Goal: Transaction & Acquisition: Purchase product/service

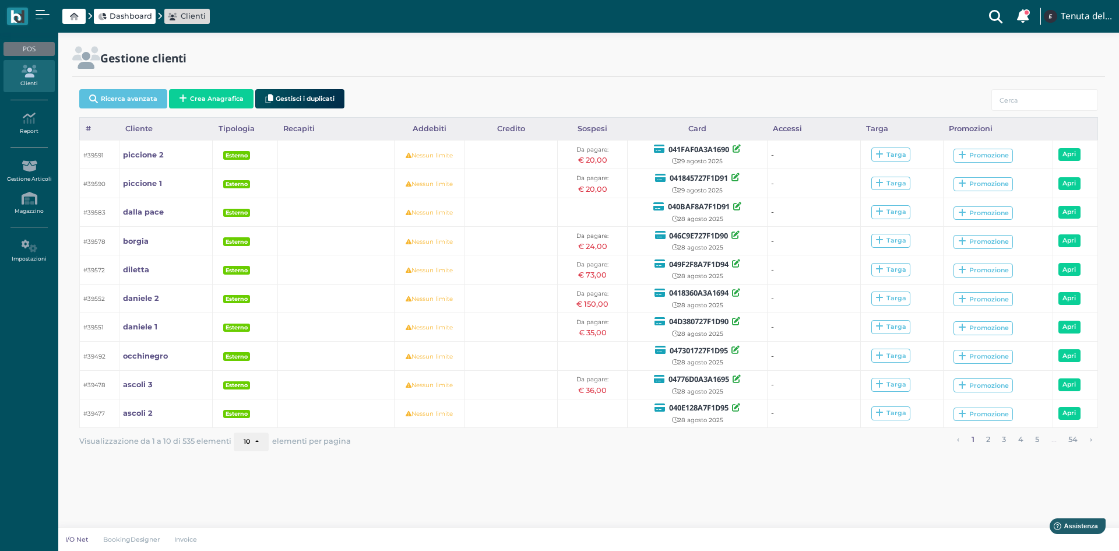
click at [16, 82] on link "Clienti" at bounding box center [28, 76] width 51 height 32
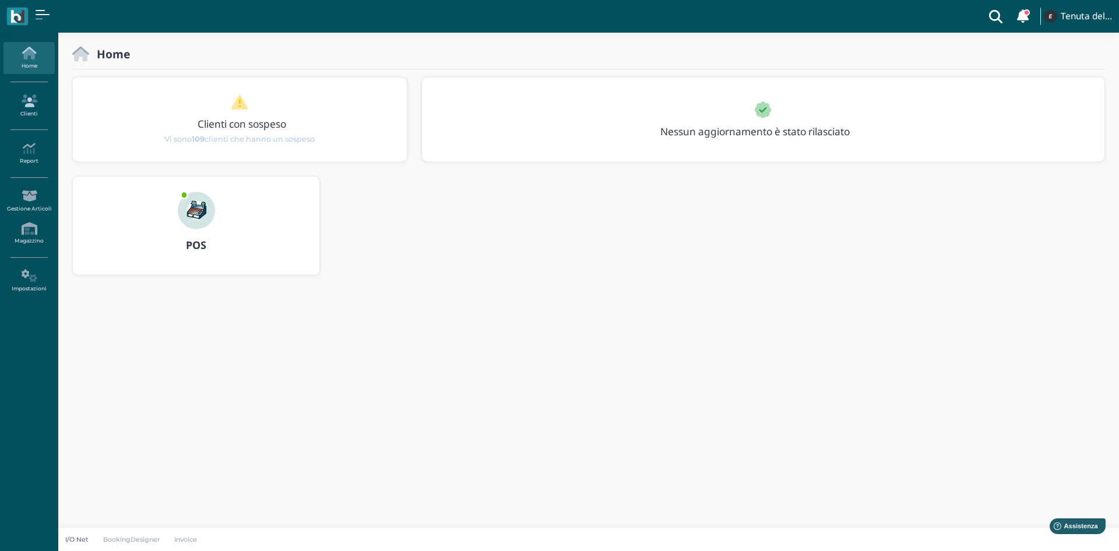
click at [31, 101] on icon at bounding box center [28, 100] width 51 height 13
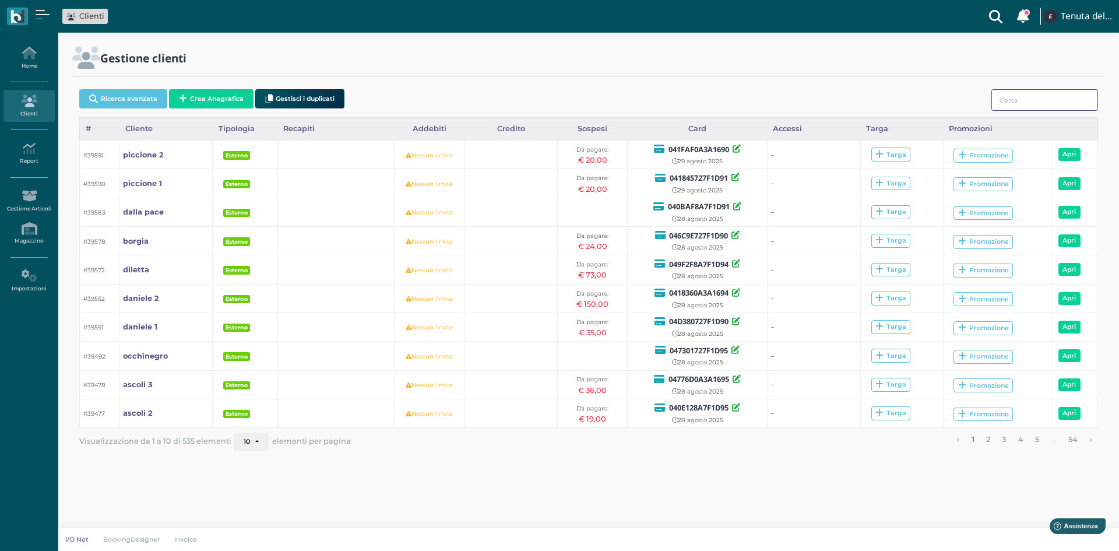
click at [1012, 100] on input "search" at bounding box center [1044, 100] width 107 height 22
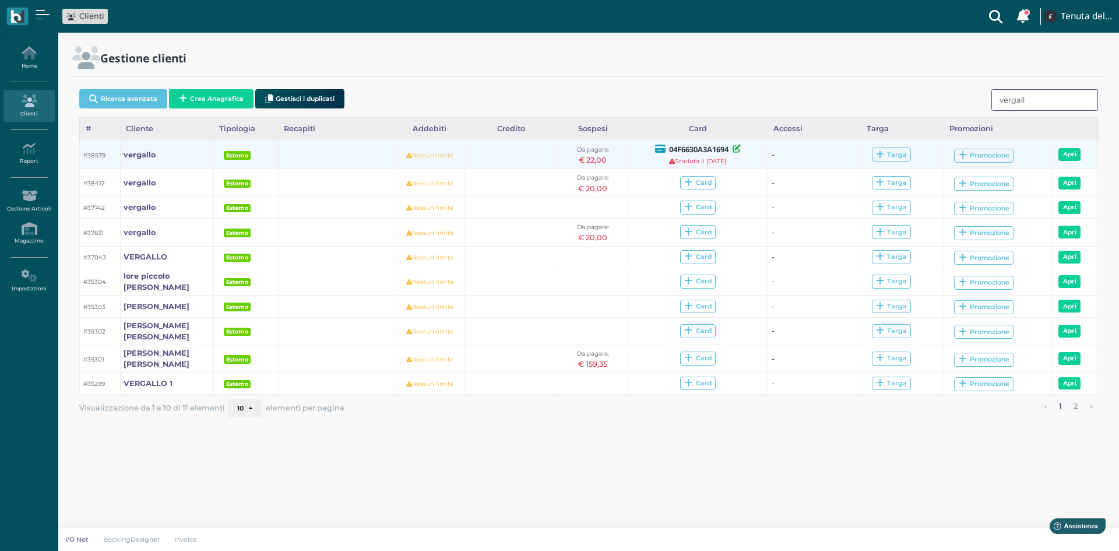
type input "vergall"
click at [718, 146] on b "04F6630A3A1694" at bounding box center [698, 149] width 59 height 10
click at [736, 151] on icon at bounding box center [737, 149] width 8 height 8
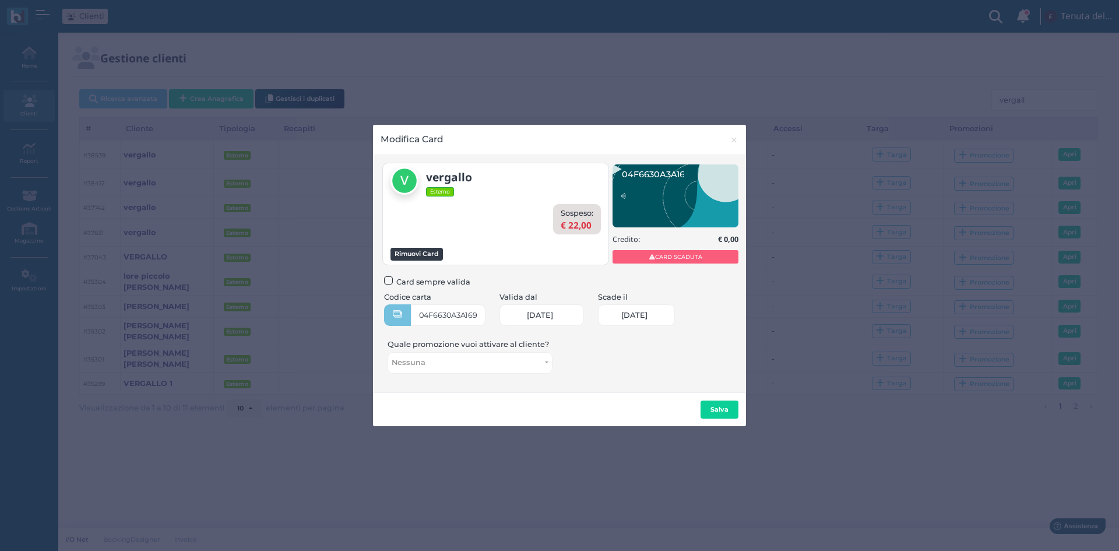
click at [430, 251] on button "Rimuovi Card" at bounding box center [417, 254] width 52 height 13
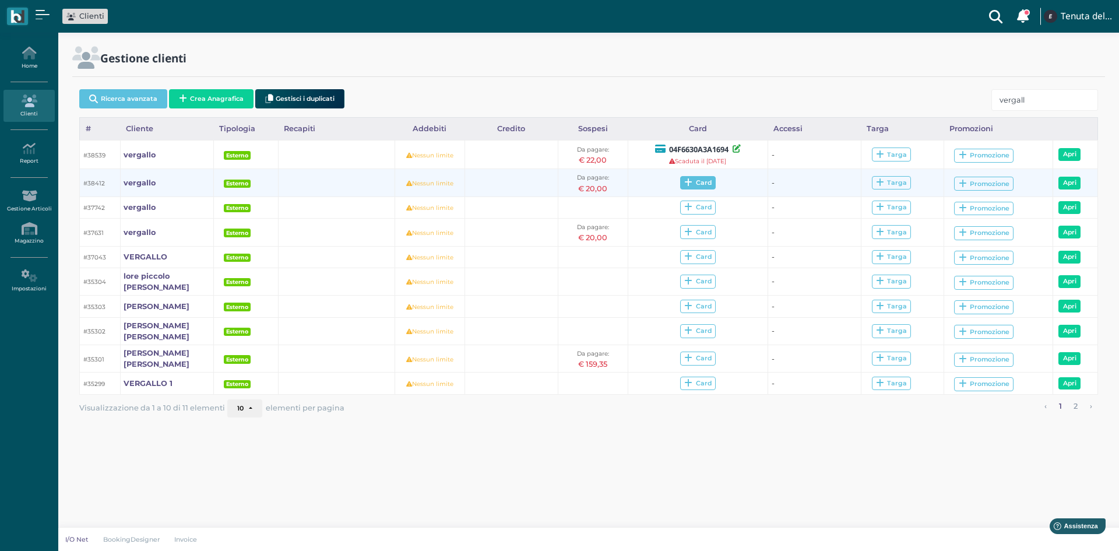
click at [694, 181] on span "Card" at bounding box center [698, 183] width 36 height 14
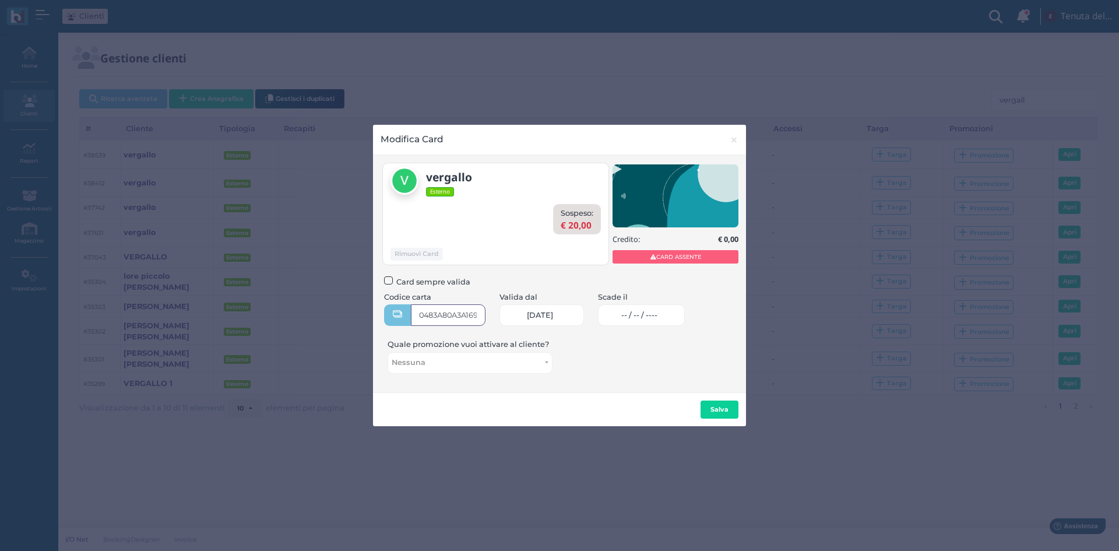
type input "0483A80A3A1691"
click at [662, 309] on link "-- / -- / ----" at bounding box center [641, 315] width 87 height 22
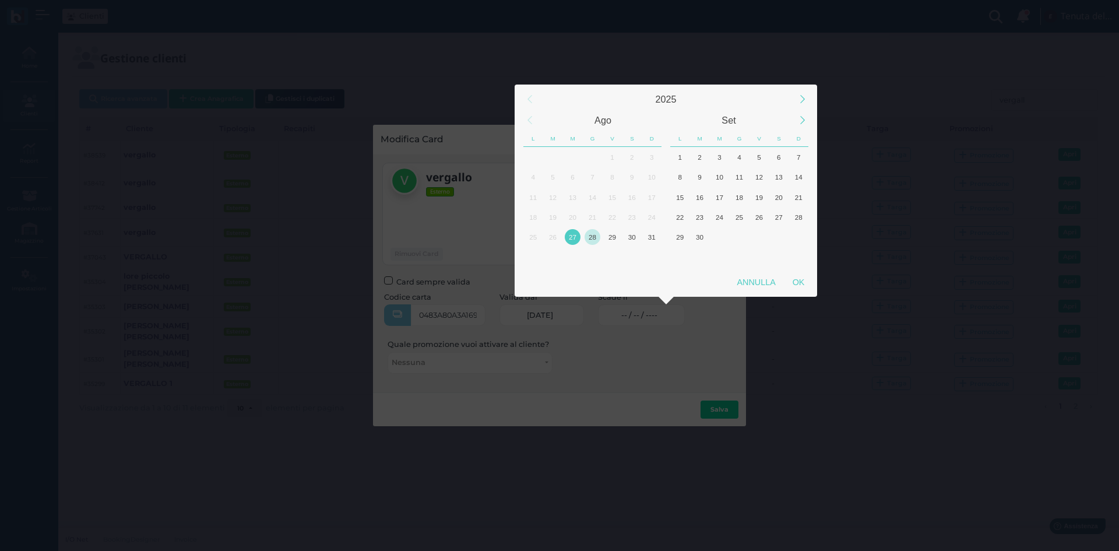
click at [592, 237] on div "28" at bounding box center [593, 237] width 16 height 16
click at [604, 242] on div "29" at bounding box center [612, 237] width 20 height 20
click at [797, 285] on div "OK" at bounding box center [798, 282] width 29 height 21
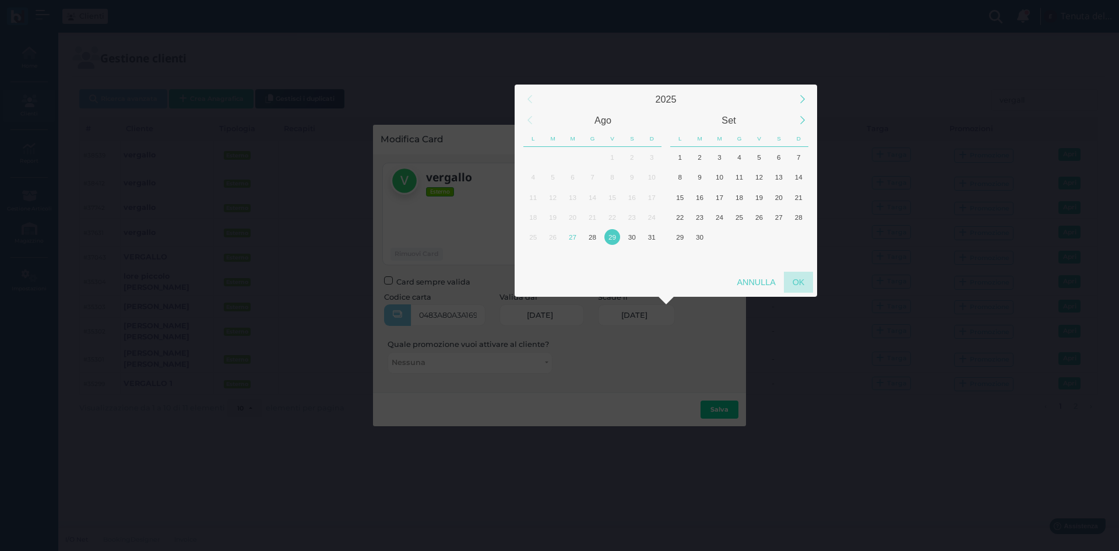
type input "29/08/2025"
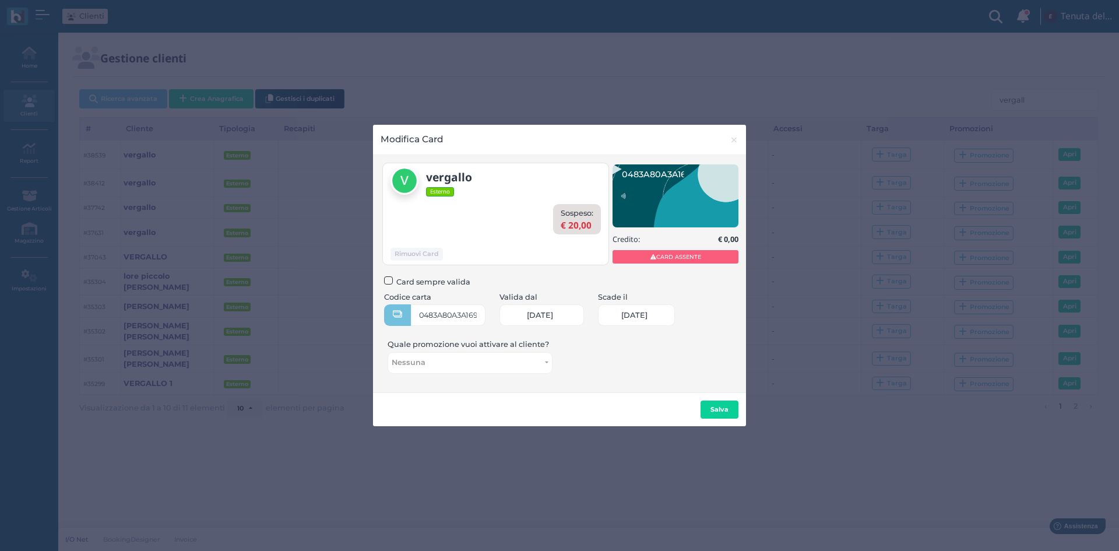
scroll to position [0, 50]
click at [712, 420] on div "Salva" at bounding box center [559, 409] width 373 height 34
click at [703, 398] on div "Salva" at bounding box center [559, 409] width 373 height 34
click at [722, 409] on b "Salva" at bounding box center [720, 409] width 18 height 8
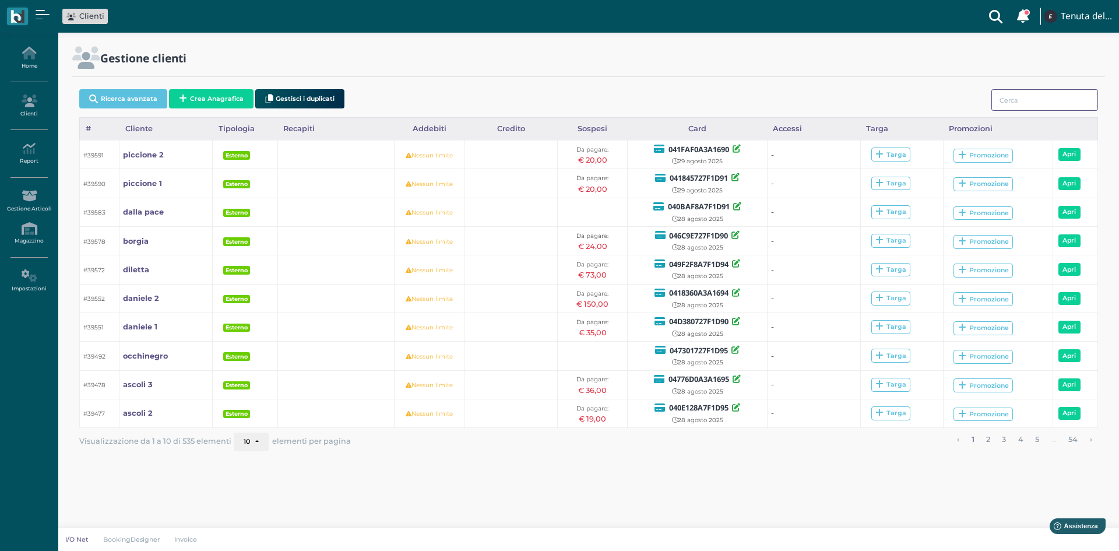
click at [1001, 110] on input "search" at bounding box center [1044, 100] width 107 height 22
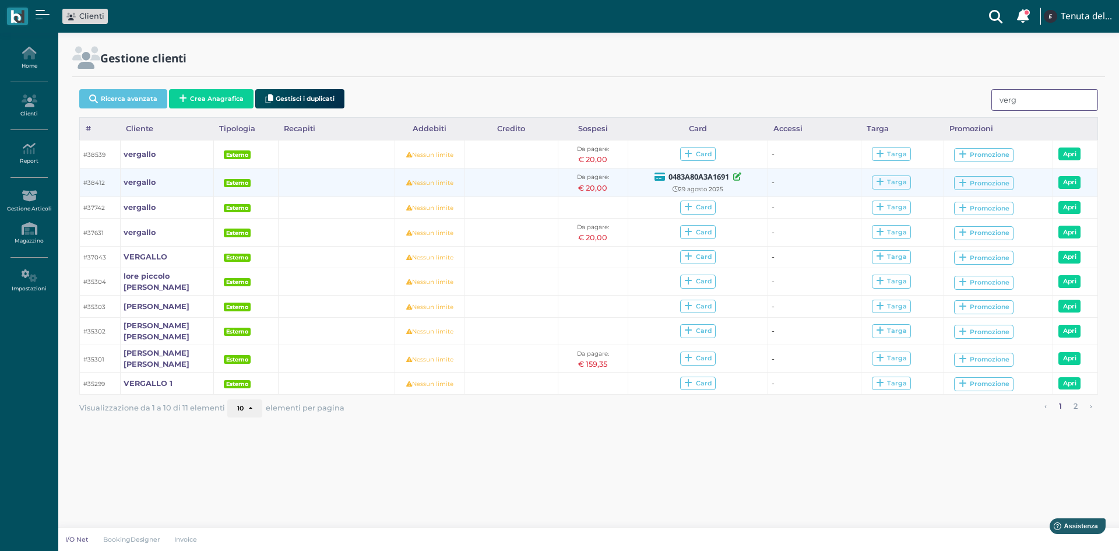
type input "verg"
click at [700, 180] on b "0483A80A3A1691" at bounding box center [699, 176] width 61 height 10
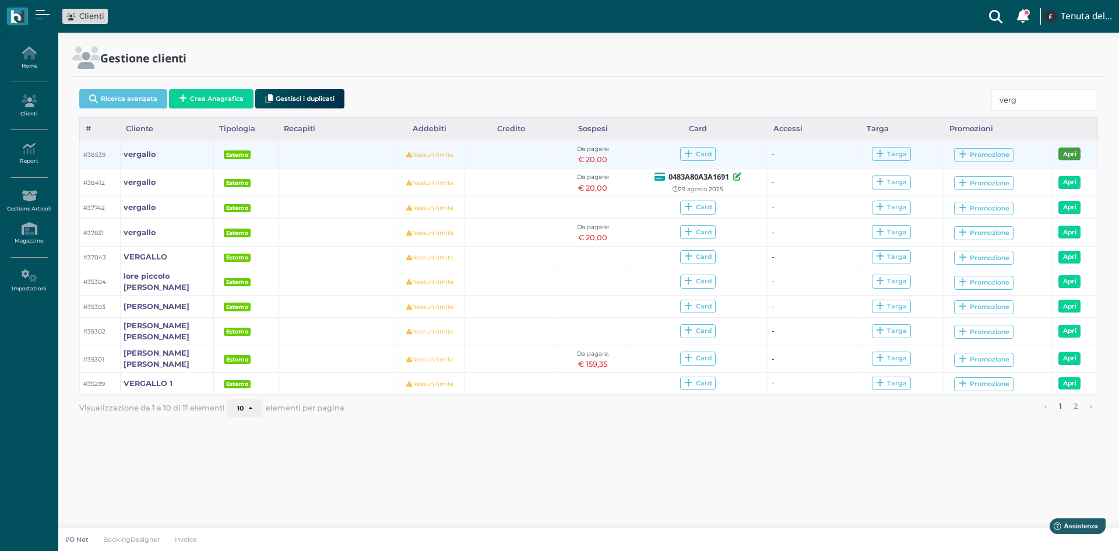
click at [1065, 153] on link "Apri" at bounding box center [1069, 153] width 22 height 13
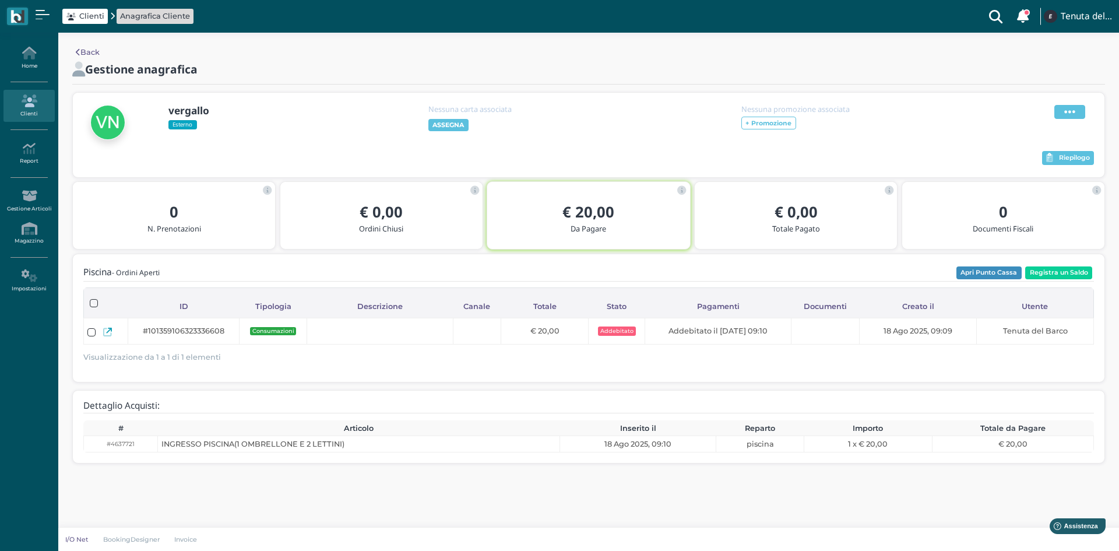
drag, startPoint x: 1082, startPoint y: 116, endPoint x: 1075, endPoint y: 114, distance: 7.2
click at [1081, 116] on span at bounding box center [1069, 112] width 31 height 14
click at [1033, 170] on span "Elimina" at bounding box center [1032, 175] width 30 height 11
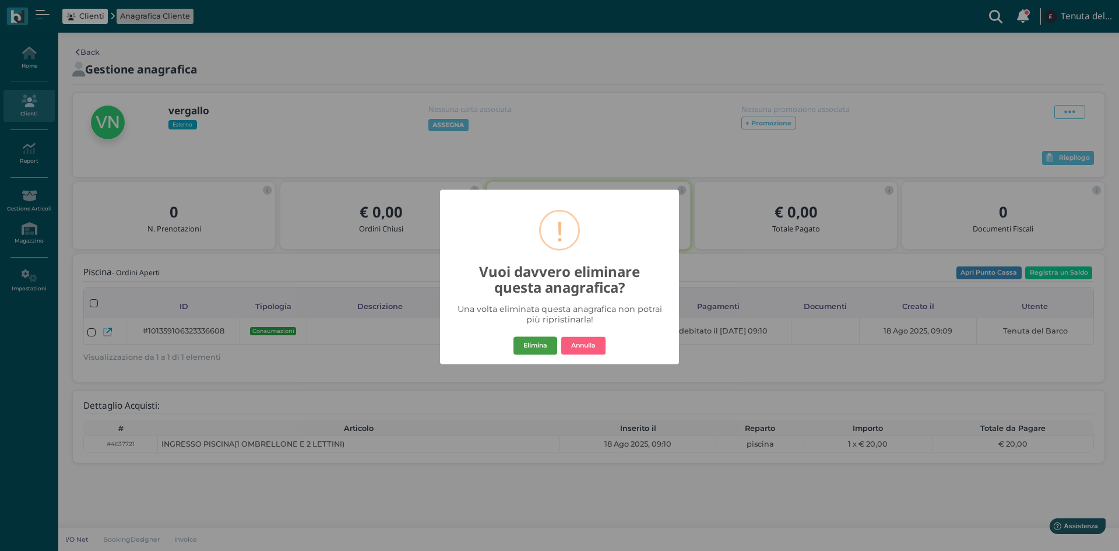
click at [535, 337] on button "Elimina" at bounding box center [535, 345] width 44 height 19
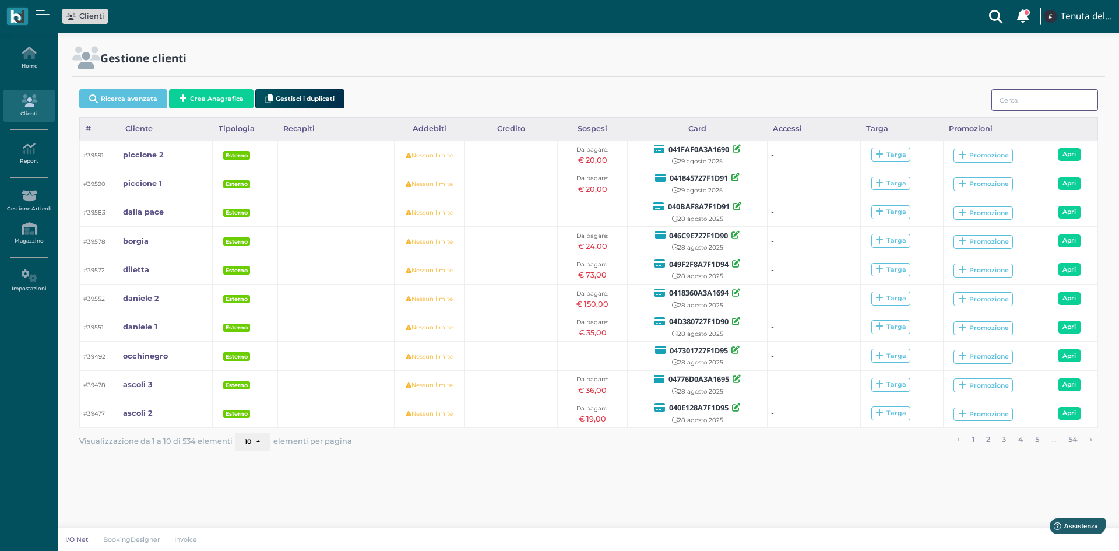
click at [1029, 97] on input "search" at bounding box center [1044, 100] width 107 height 22
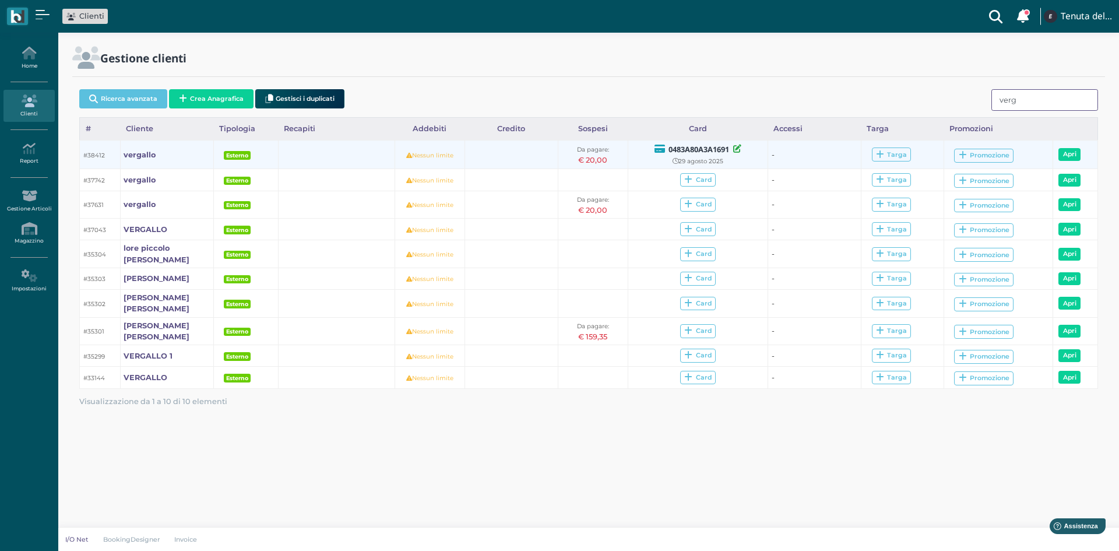
type input "verg"
click at [609, 157] on div "€ 20,00" at bounding box center [593, 159] width 63 height 11
click at [1065, 148] on link "Apri" at bounding box center [1069, 154] width 22 height 13
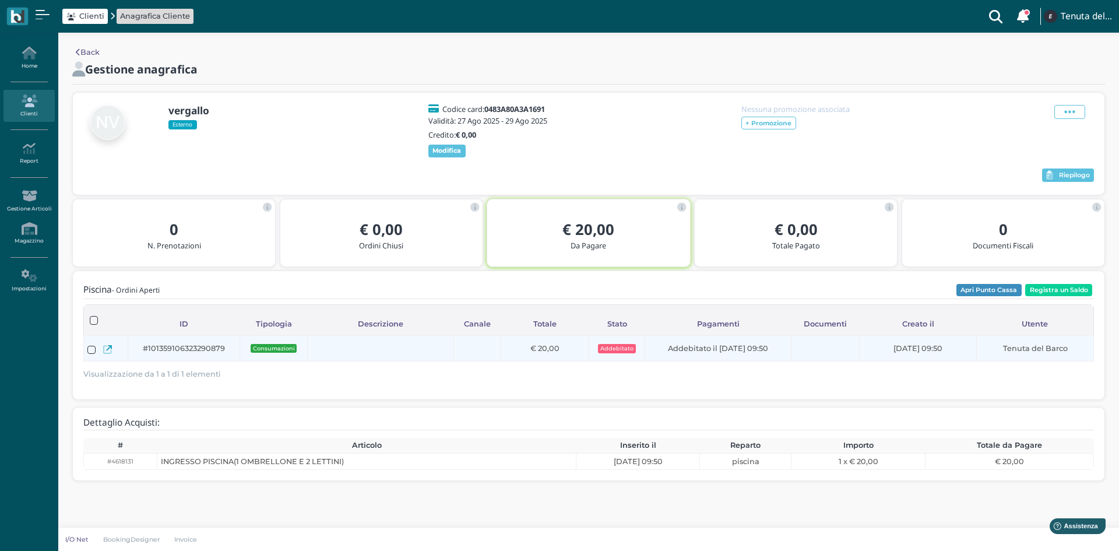
click at [1026, 347] on td "Tenuta del Barco" at bounding box center [1035, 348] width 117 height 26
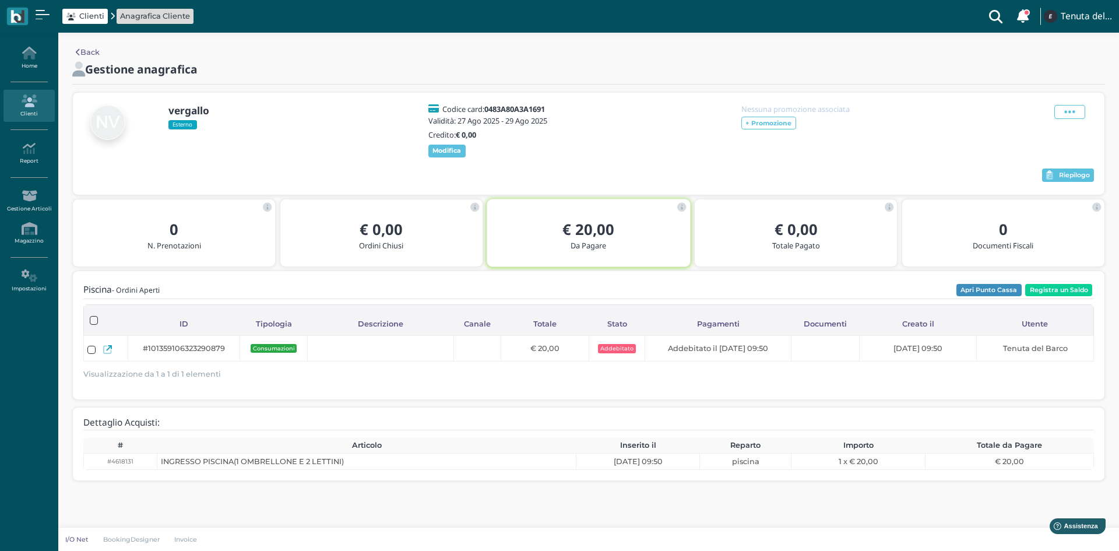
drag, startPoint x: 1031, startPoint y: 354, endPoint x: 494, endPoint y: 375, distance: 537.2
click at [551, 382] on div "Caricamento in corso ID Tipologia Descrizione Canale Totale Stato Pagamenti Doc…" at bounding box center [588, 345] width 1011 height 82
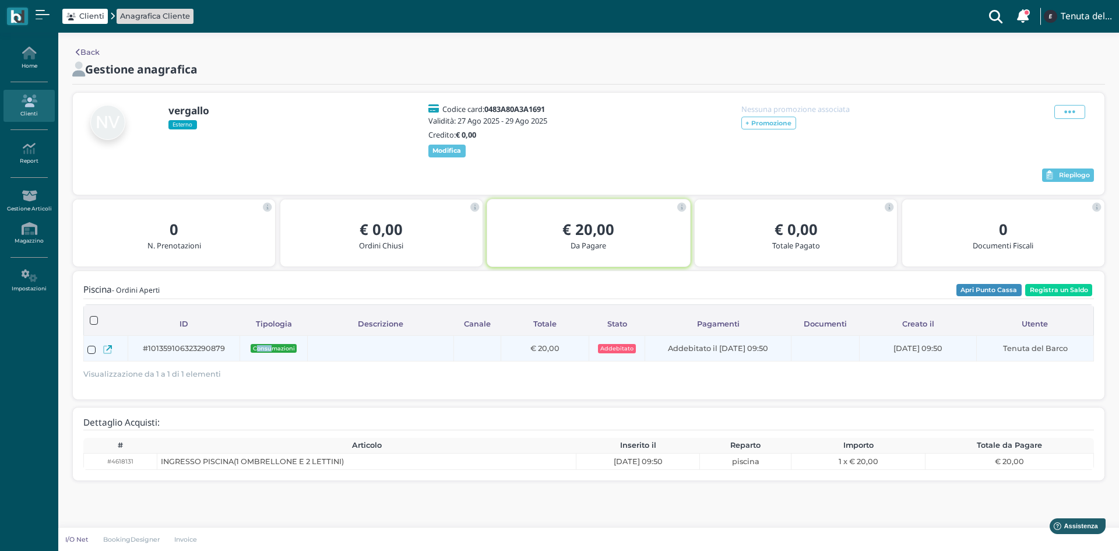
click at [254, 352] on span "Consumazioni" at bounding box center [274, 348] width 47 height 8
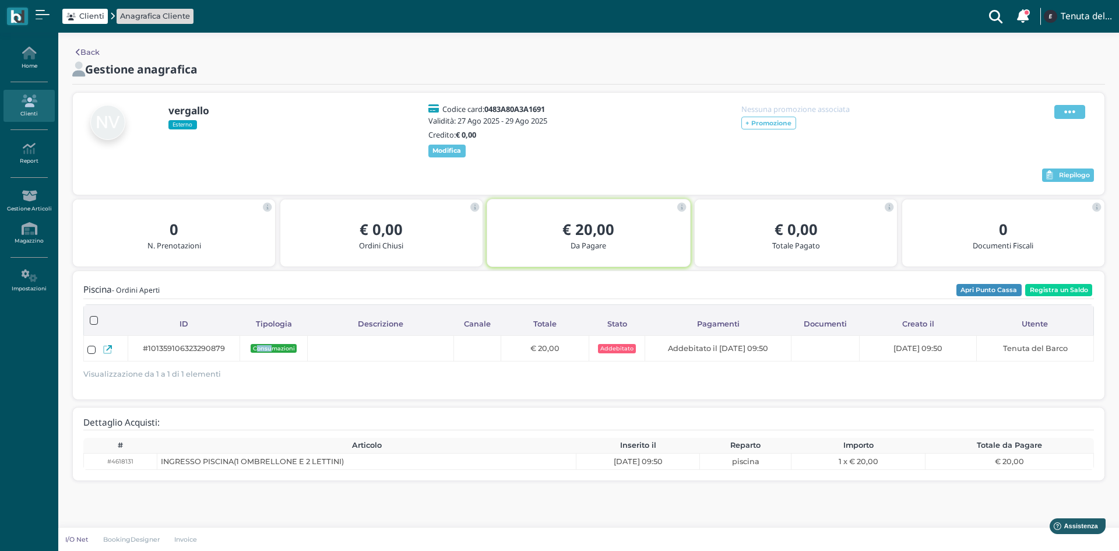
click at [1065, 115] on icon at bounding box center [1069, 111] width 11 height 13
click at [1016, 180] on div "Elimina" at bounding box center [1040, 175] width 66 height 11
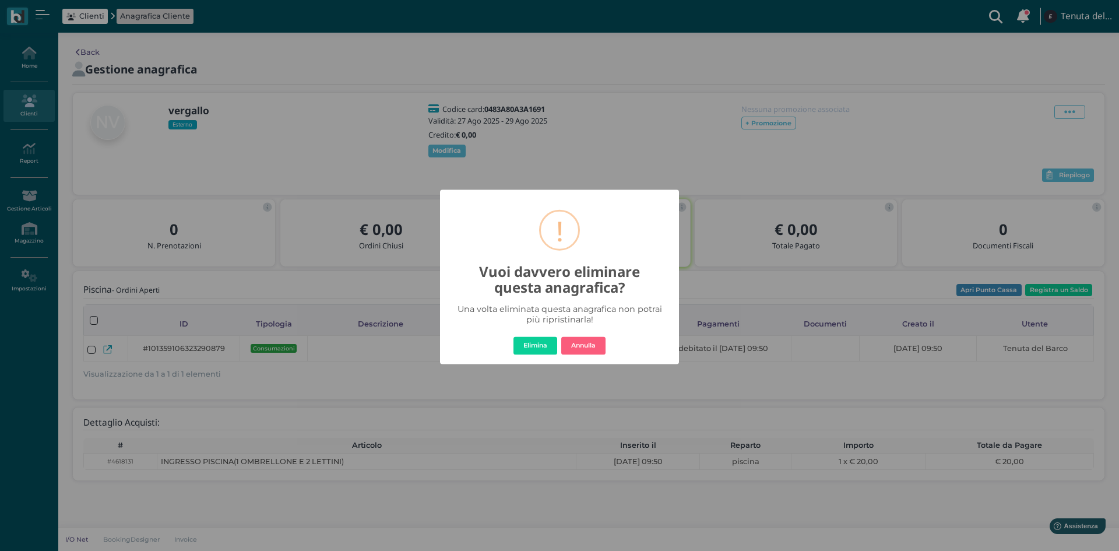
click at [523, 347] on button "Elimina" at bounding box center [535, 345] width 44 height 19
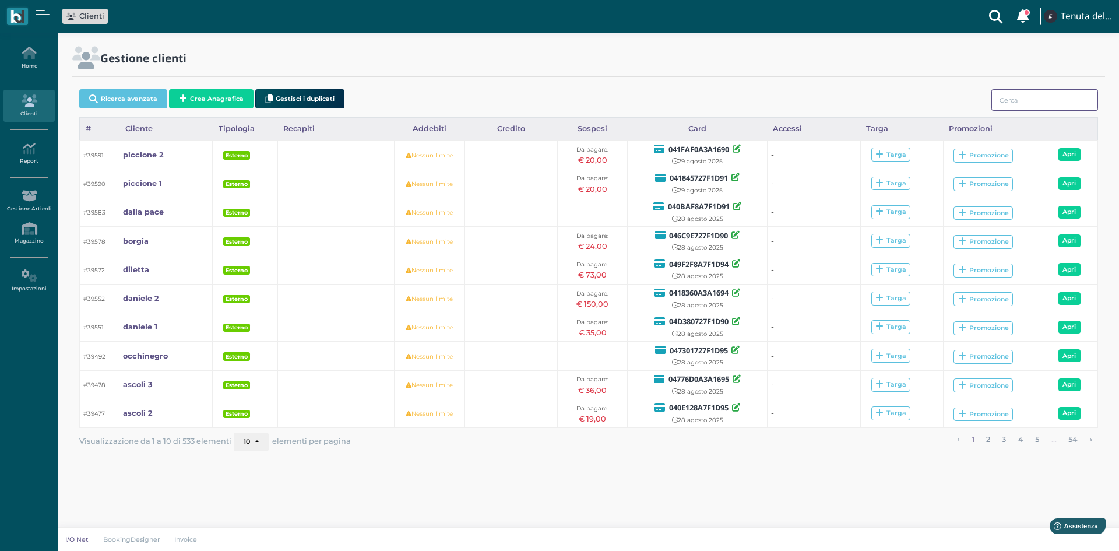
click at [1061, 104] on input "search" at bounding box center [1044, 100] width 107 height 22
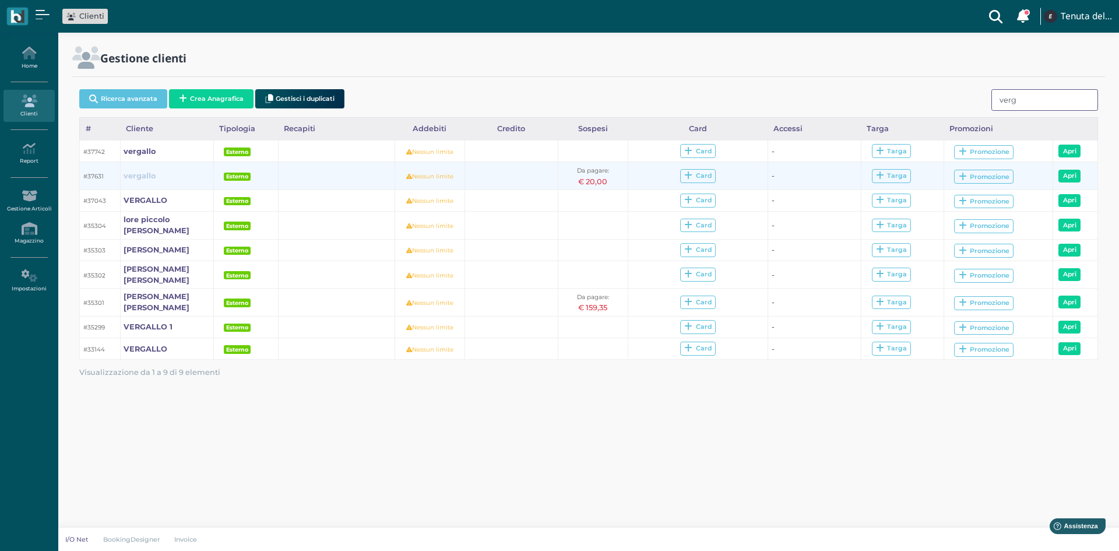
type input "verg"
click at [137, 173] on b "vergallo" at bounding box center [140, 175] width 32 height 9
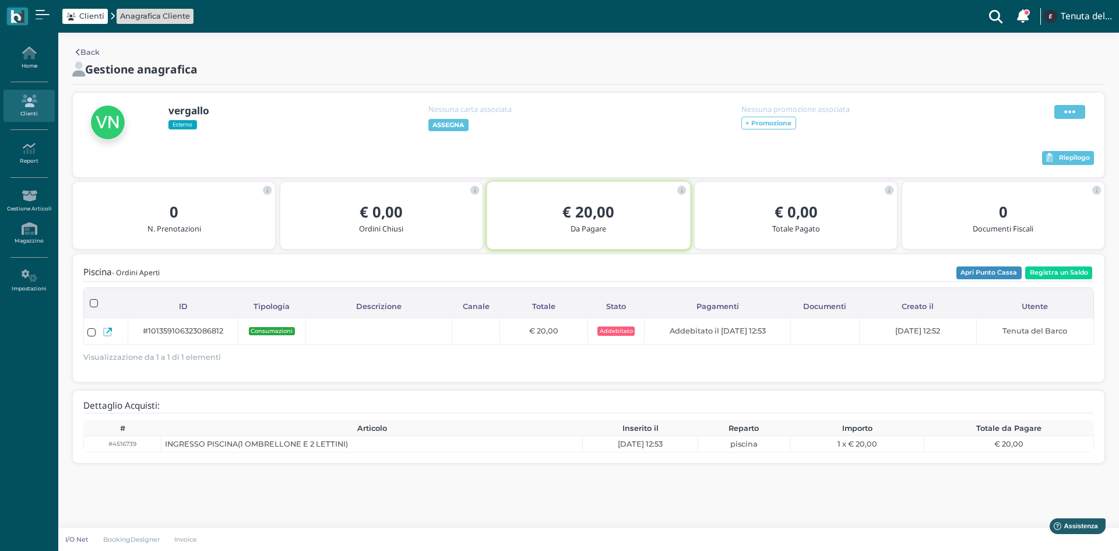
click at [1069, 115] on icon at bounding box center [1069, 111] width 11 height 13
click at [1022, 171] on span "Elimina" at bounding box center [1032, 175] width 30 height 11
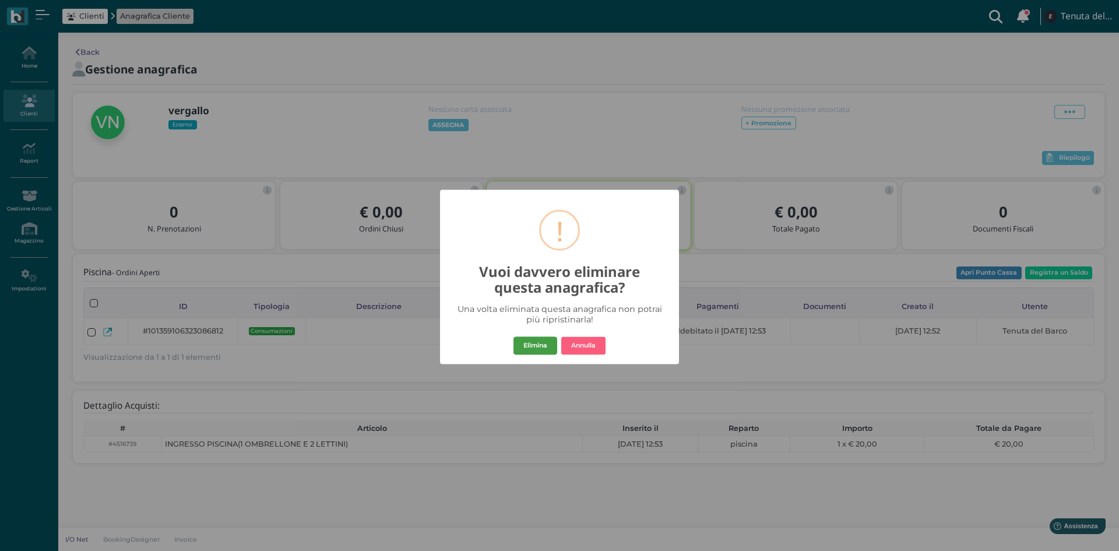
click at [523, 347] on button "Elimina" at bounding box center [535, 345] width 44 height 19
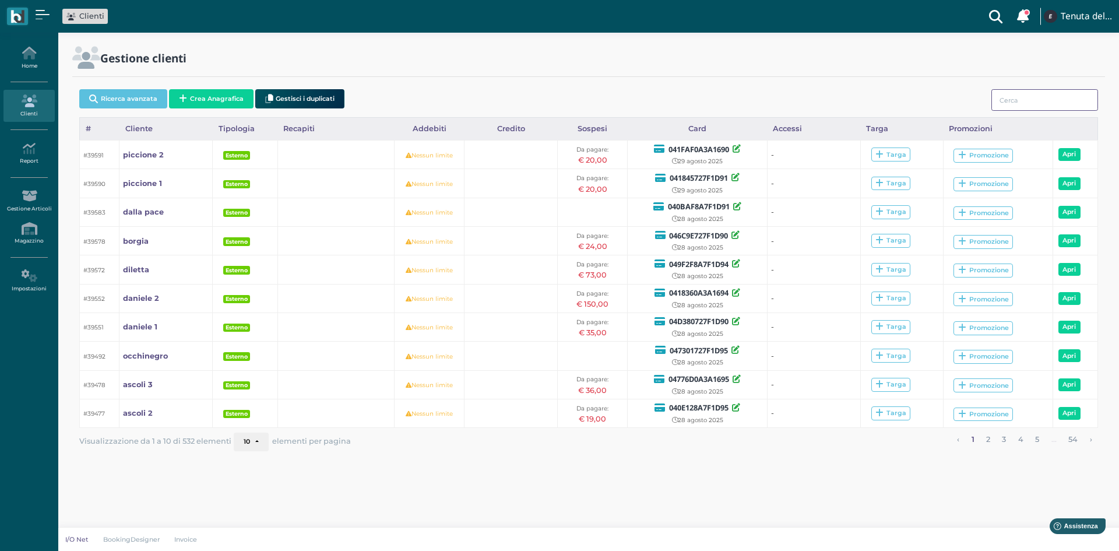
click at [1018, 106] on input "search" at bounding box center [1044, 100] width 107 height 22
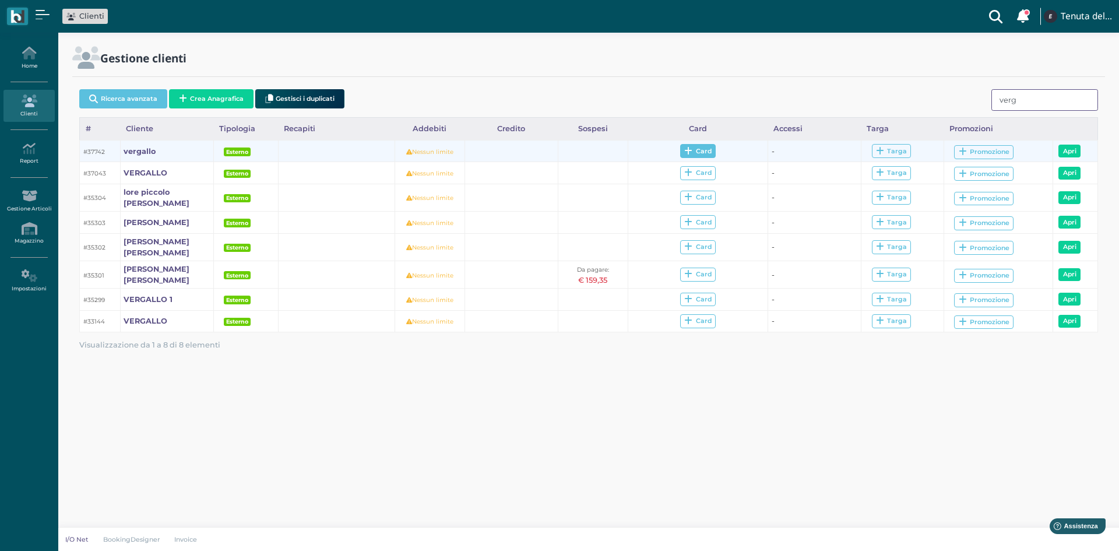
type input "verg"
click at [687, 151] on icon at bounding box center [688, 151] width 8 height 9
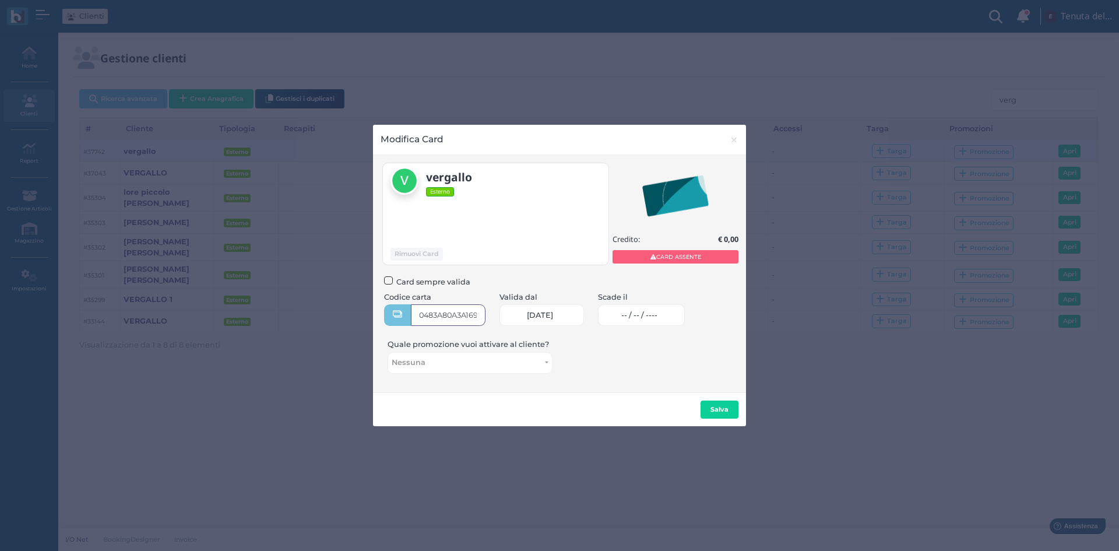
type input "0483A80A3A1691"
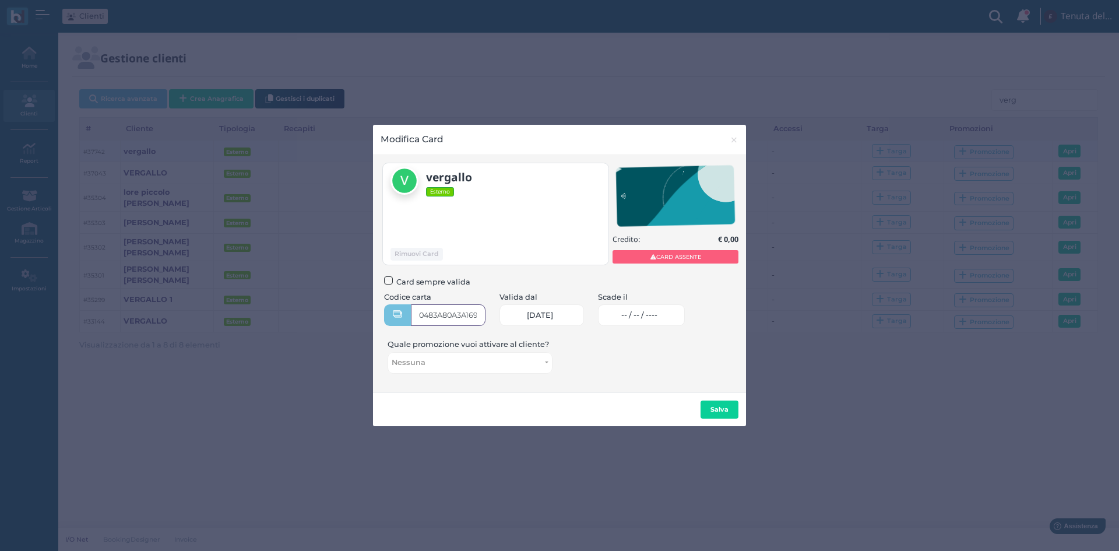
scroll to position [0, 6]
click at [677, 314] on link "-- / -- / ----" at bounding box center [641, 315] width 87 height 22
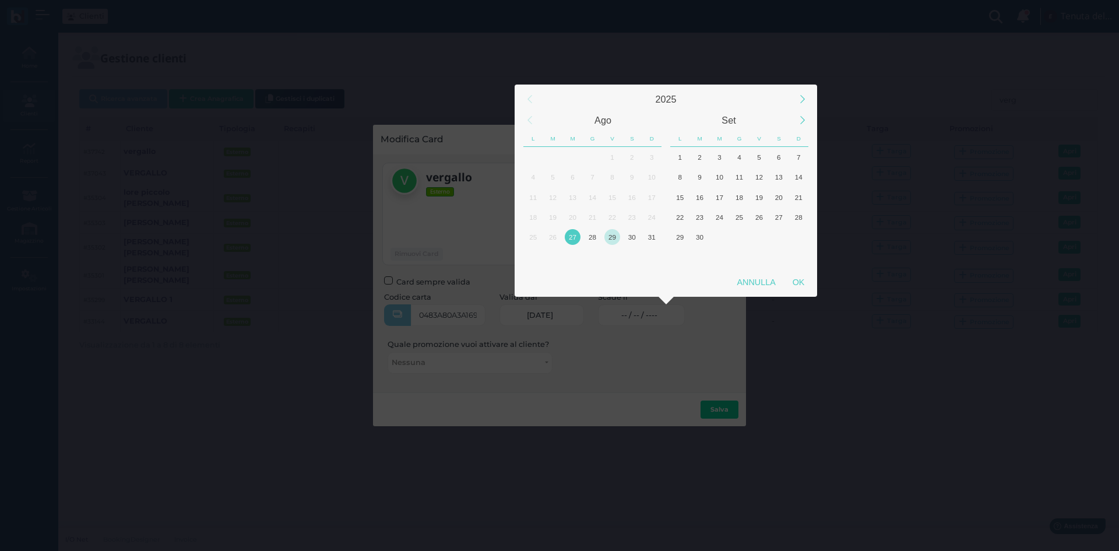
click at [614, 236] on div "29" at bounding box center [612, 237] width 16 height 16
click at [794, 283] on div "OK" at bounding box center [798, 282] width 29 height 21
type input "29/08/2025"
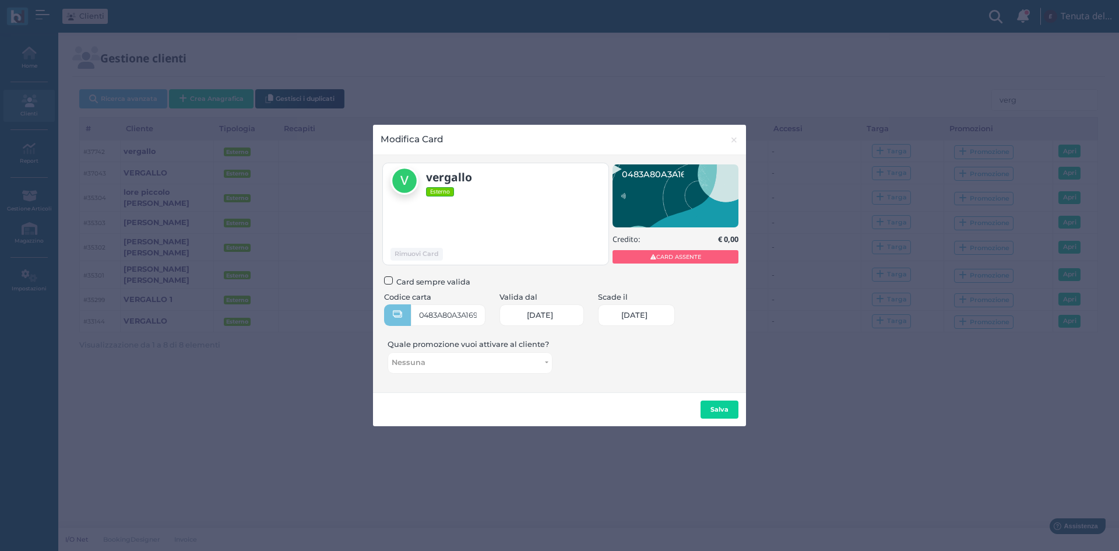
scroll to position [0, 50]
click at [717, 409] on b "Salva" at bounding box center [720, 409] width 18 height 8
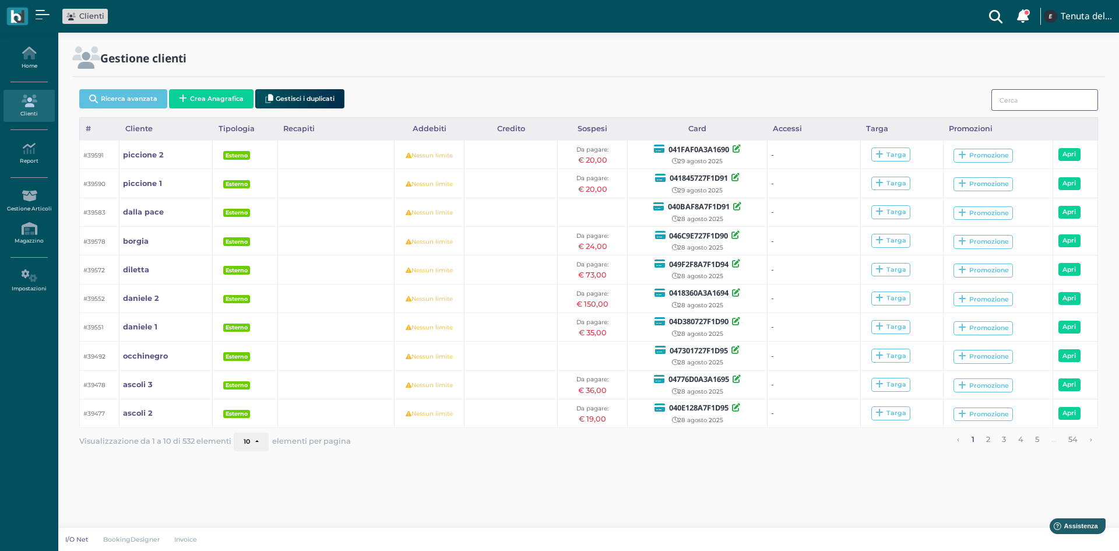
click at [1018, 101] on input "search" at bounding box center [1044, 100] width 107 height 22
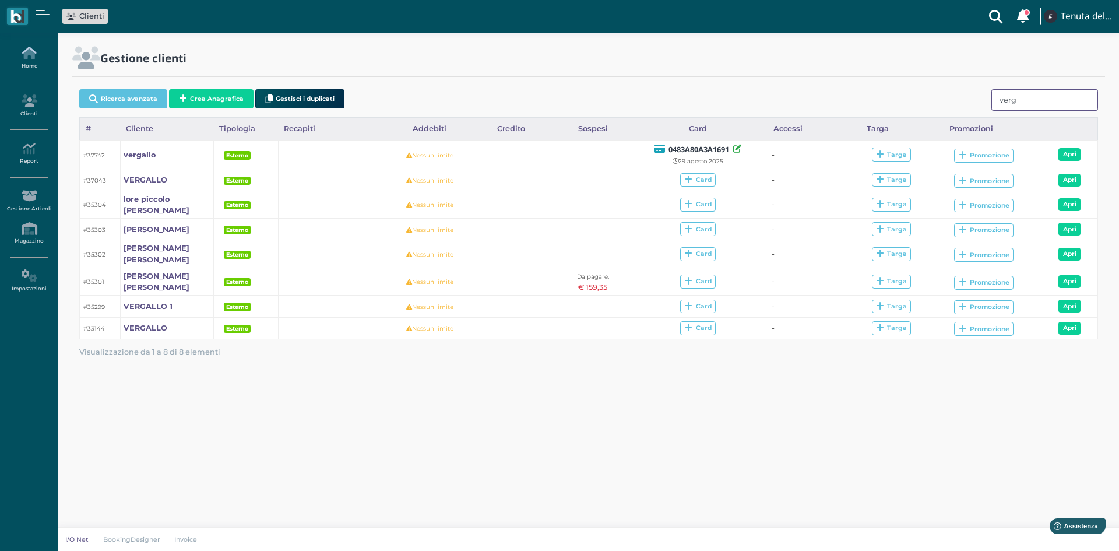
type input "verg"
click at [27, 54] on icon at bounding box center [28, 53] width 51 height 13
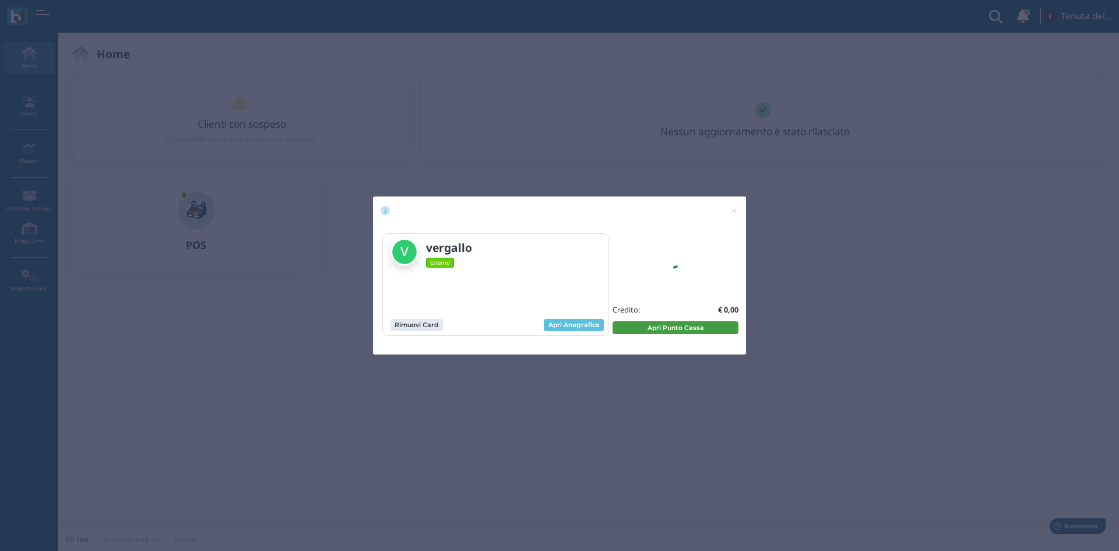
click at [660, 330] on button "Apri Punto Cassa" at bounding box center [676, 327] width 126 height 13
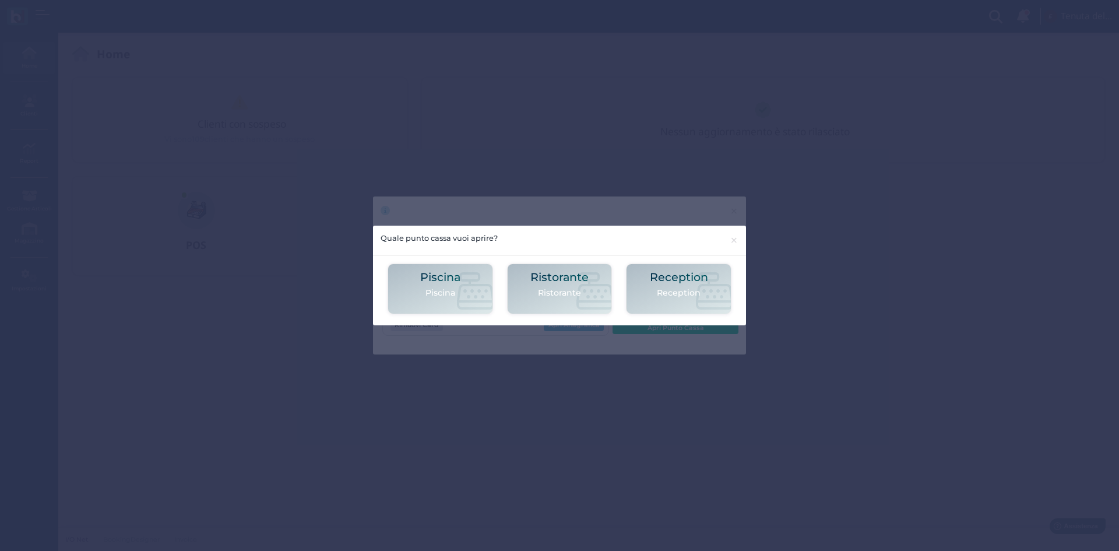
drag, startPoint x: 407, startPoint y: 287, endPoint x: 415, endPoint y: 292, distance: 9.2
click at [410, 288] on div "Piscina Piscina" at bounding box center [440, 288] width 105 height 51
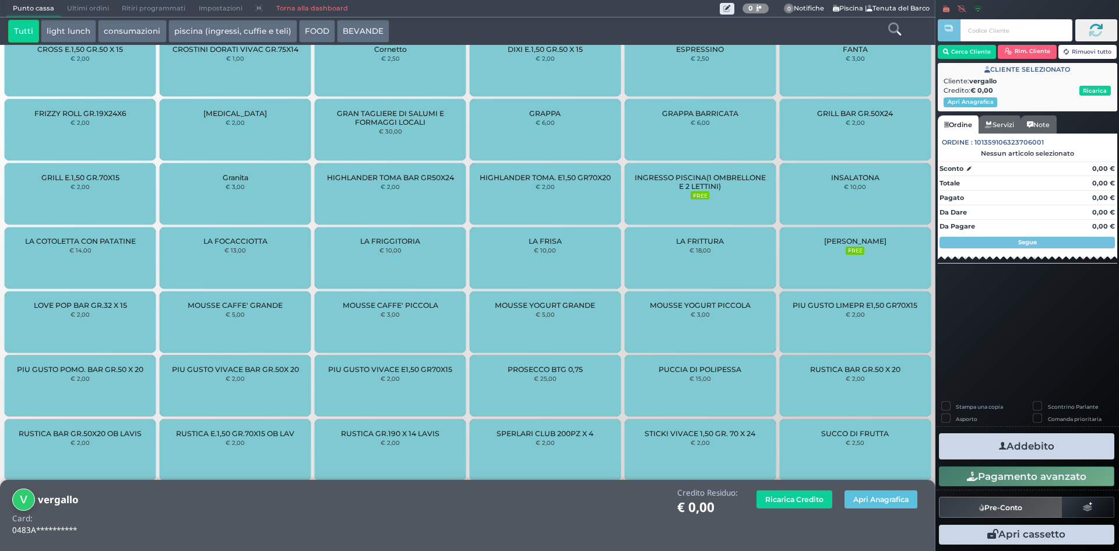
scroll to position [832, 0]
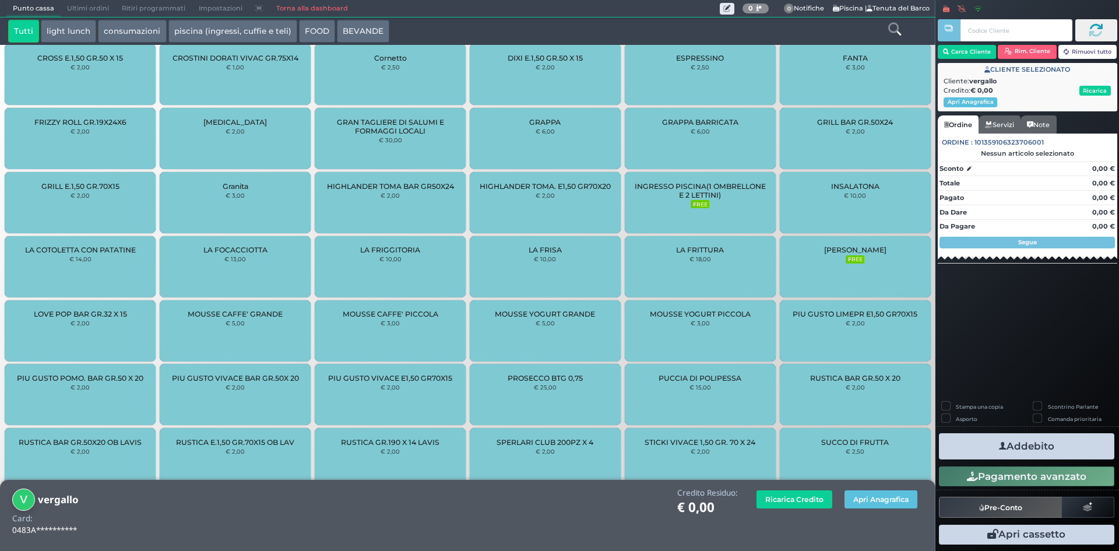
click at [701, 188] on span "INGRESSO PISCINA(1 OMBRELLONE E 2 LETTINI)" at bounding box center [700, 190] width 131 height 17
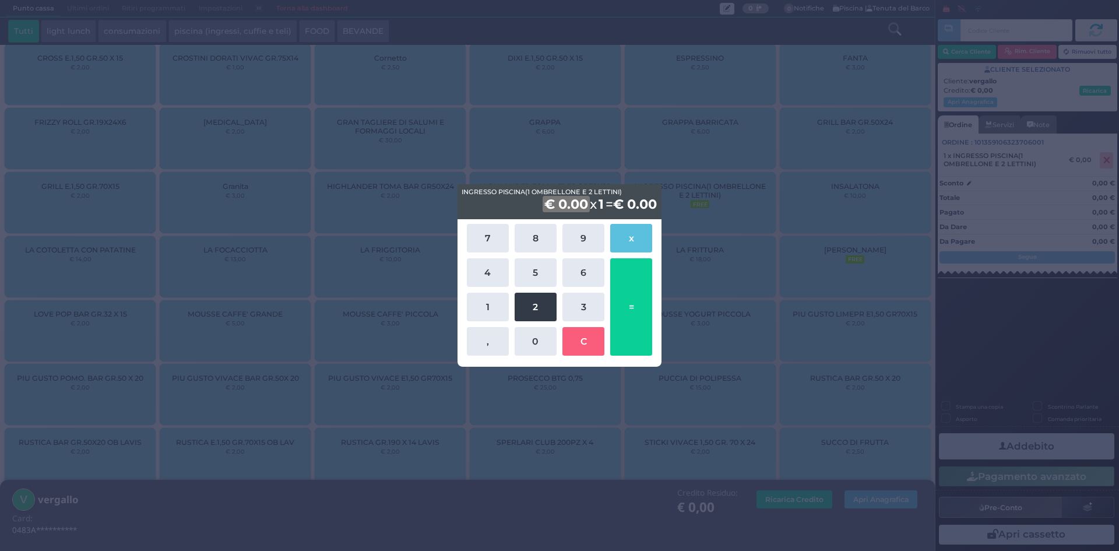
click at [523, 308] on button "2" at bounding box center [536, 307] width 42 height 29
click at [524, 341] on button "0" at bounding box center [536, 341] width 42 height 29
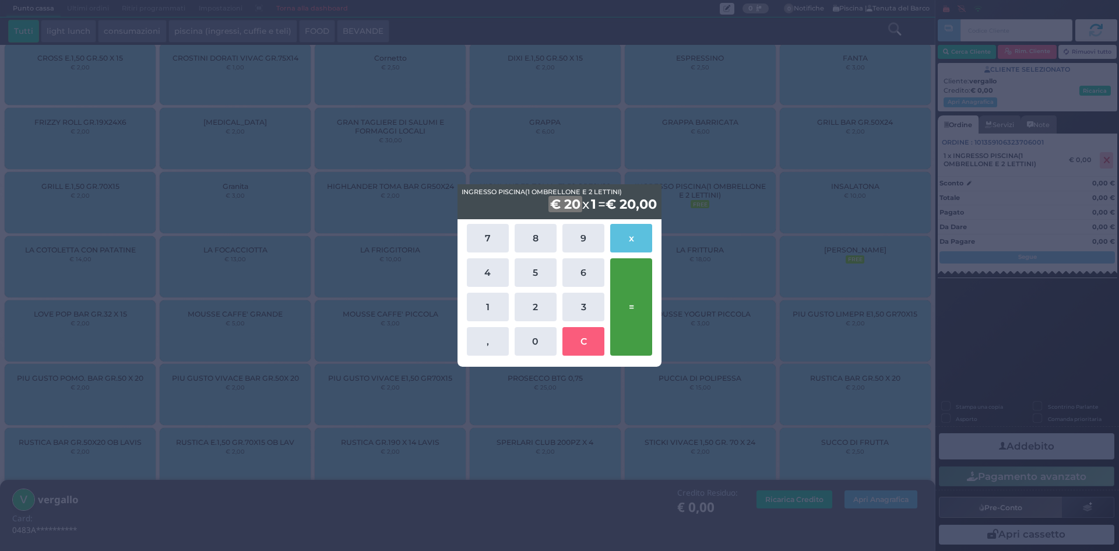
click at [628, 309] on button "=" at bounding box center [631, 306] width 42 height 97
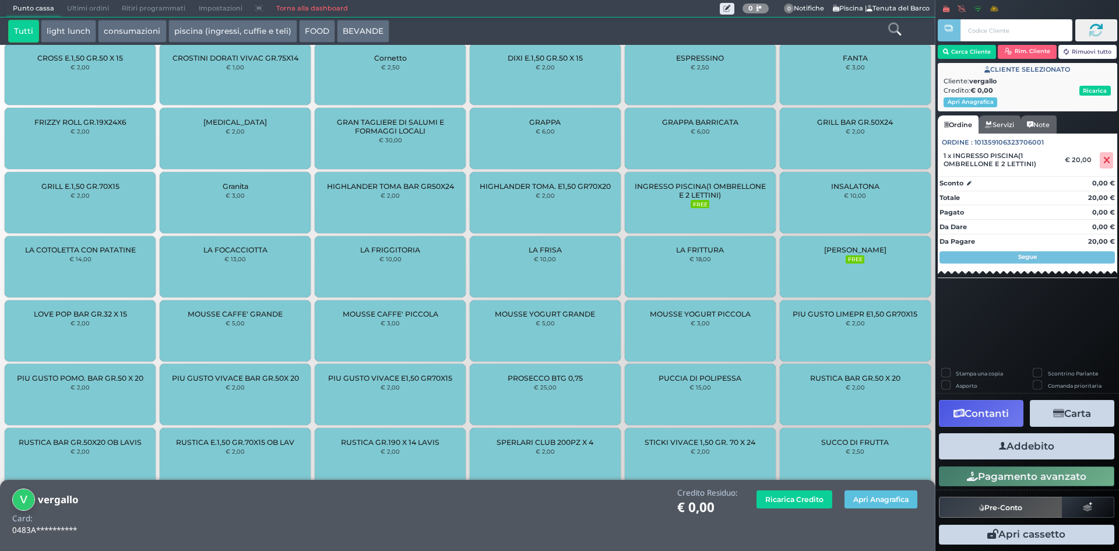
click at [1018, 441] on button "Addebito" at bounding box center [1026, 446] width 175 height 26
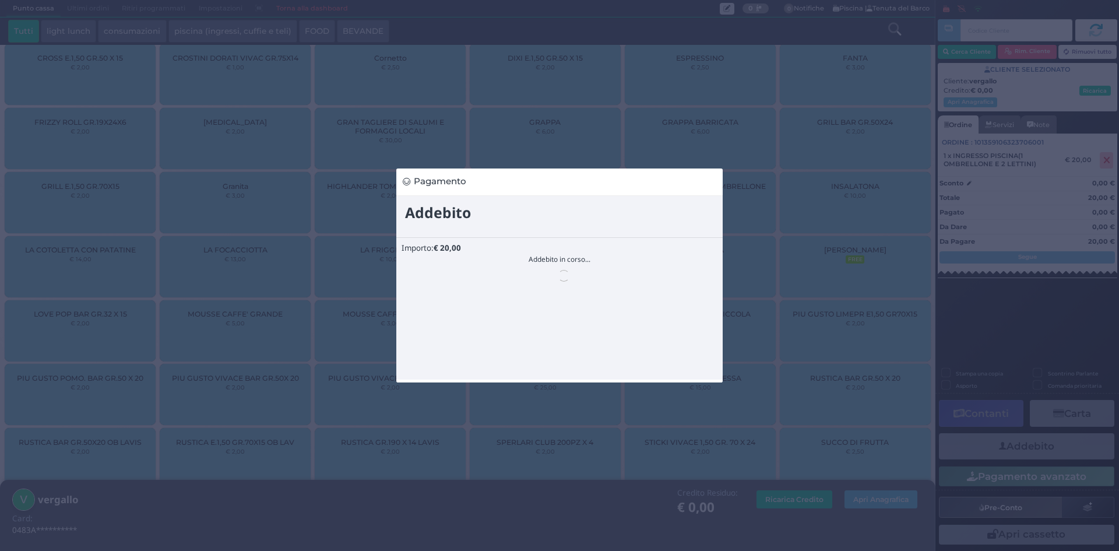
scroll to position [0, 0]
